Goal: Check status: Check status

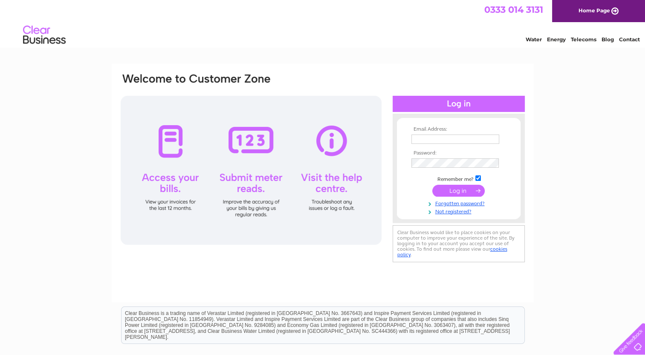
type input "gregoryjoos@gmail.com"
click at [453, 191] on input "submit" at bounding box center [458, 191] width 52 height 12
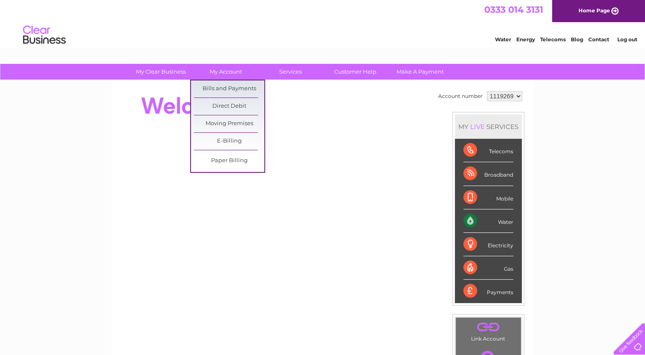
click at [227, 90] on link "Bills and Payments" at bounding box center [229, 89] width 70 height 17
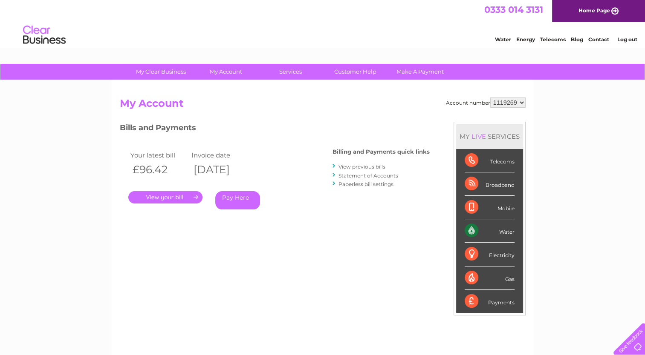
click at [156, 197] on link "." at bounding box center [165, 197] width 74 height 12
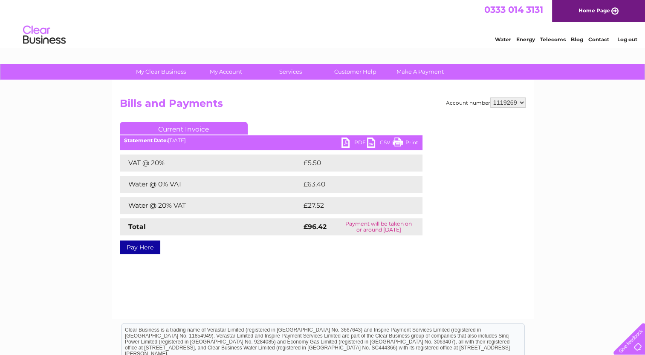
click at [358, 142] on link "PDF" at bounding box center [354, 144] width 26 height 12
